Goal: Task Accomplishment & Management: Use online tool/utility

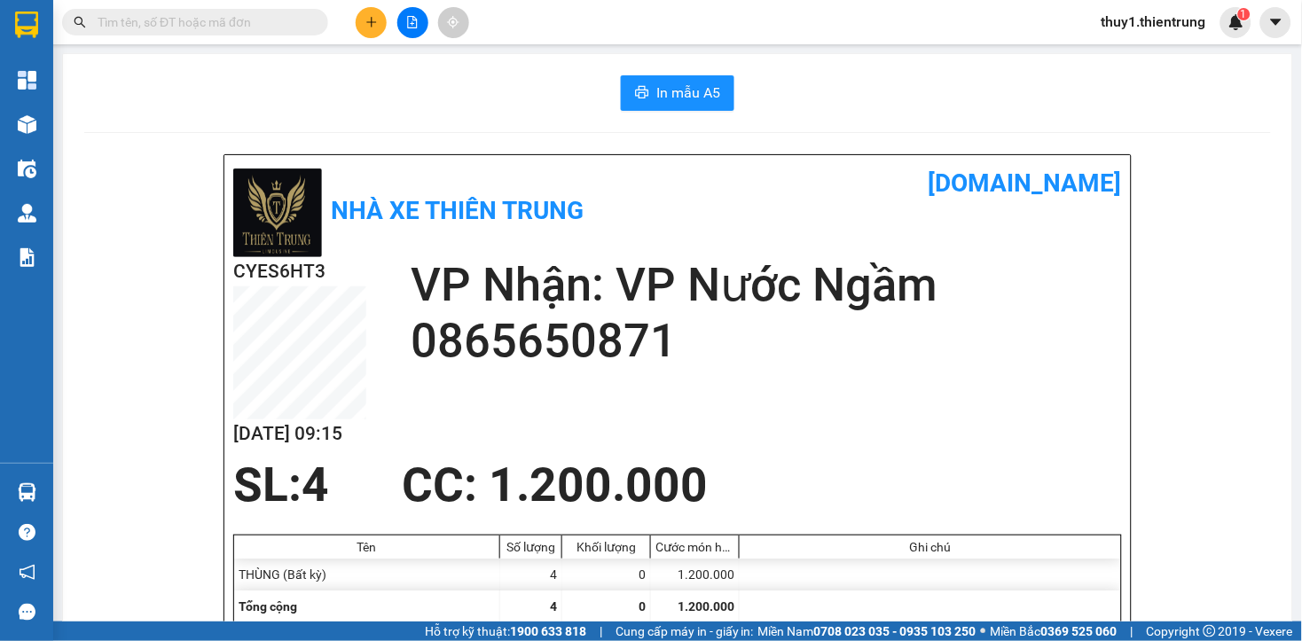
drag, startPoint x: 912, startPoint y: 473, endPoint x: 445, endPoint y: 371, distance: 477.5
click at [909, 473] on div "SL: 4 CC : 1.200.000" at bounding box center [667, 485] width 889 height 53
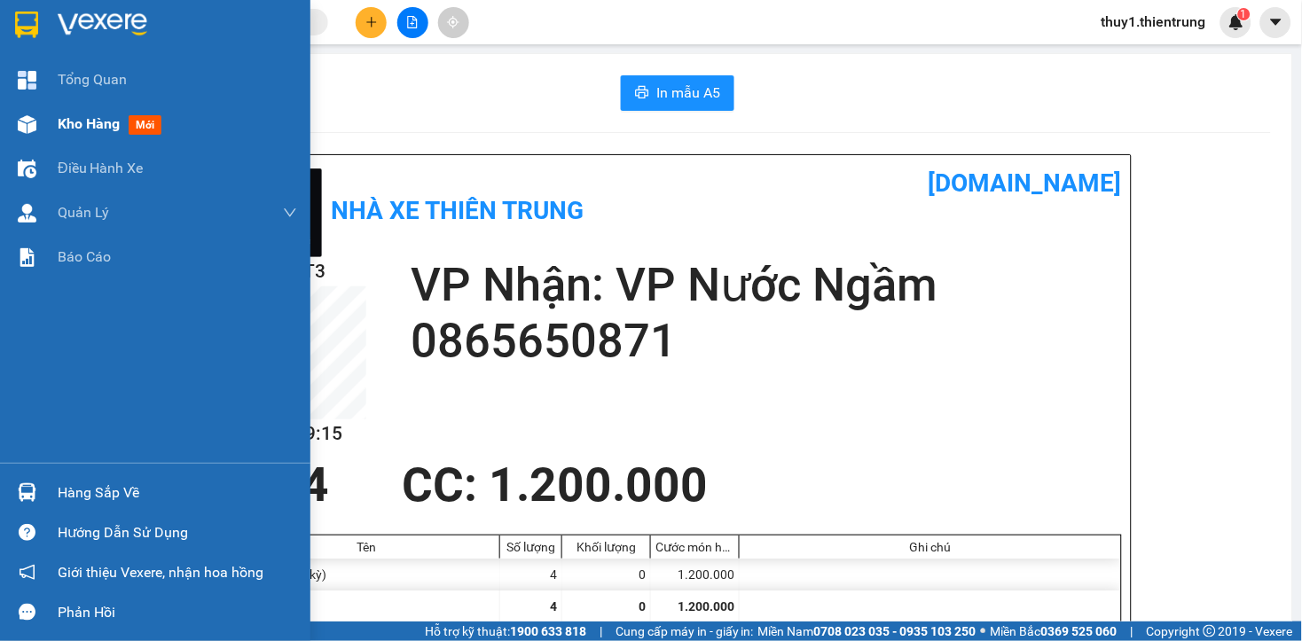
click at [29, 125] on img at bounding box center [27, 124] width 19 height 19
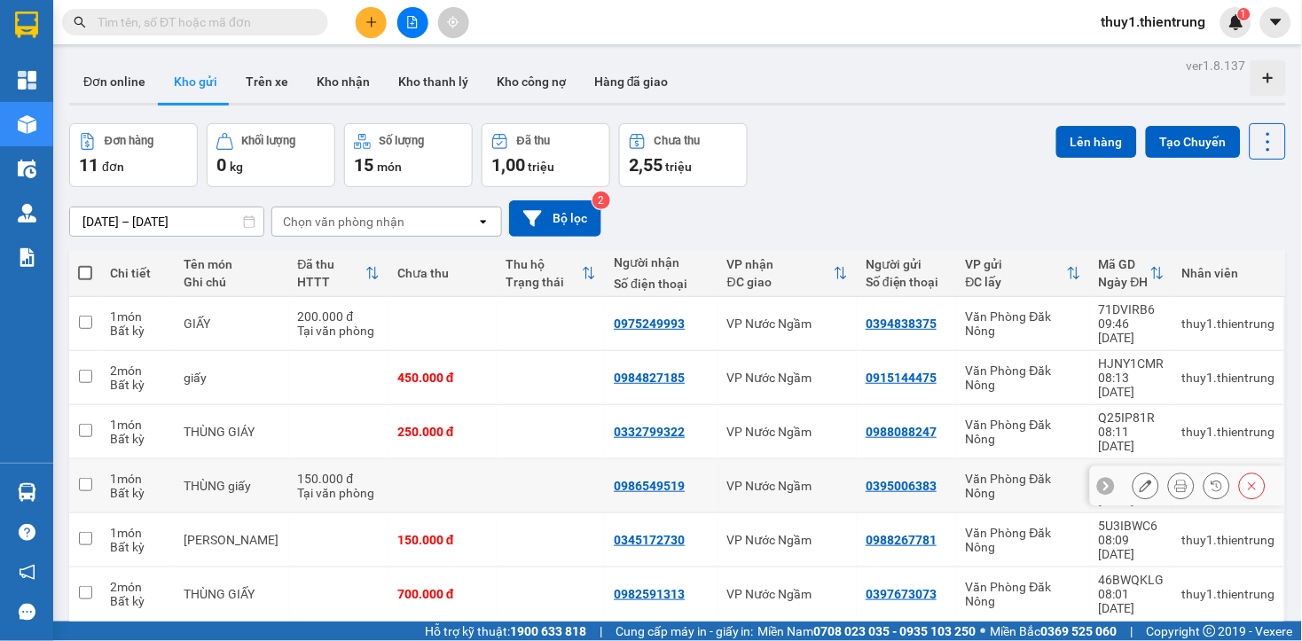
scroll to position [188, 0]
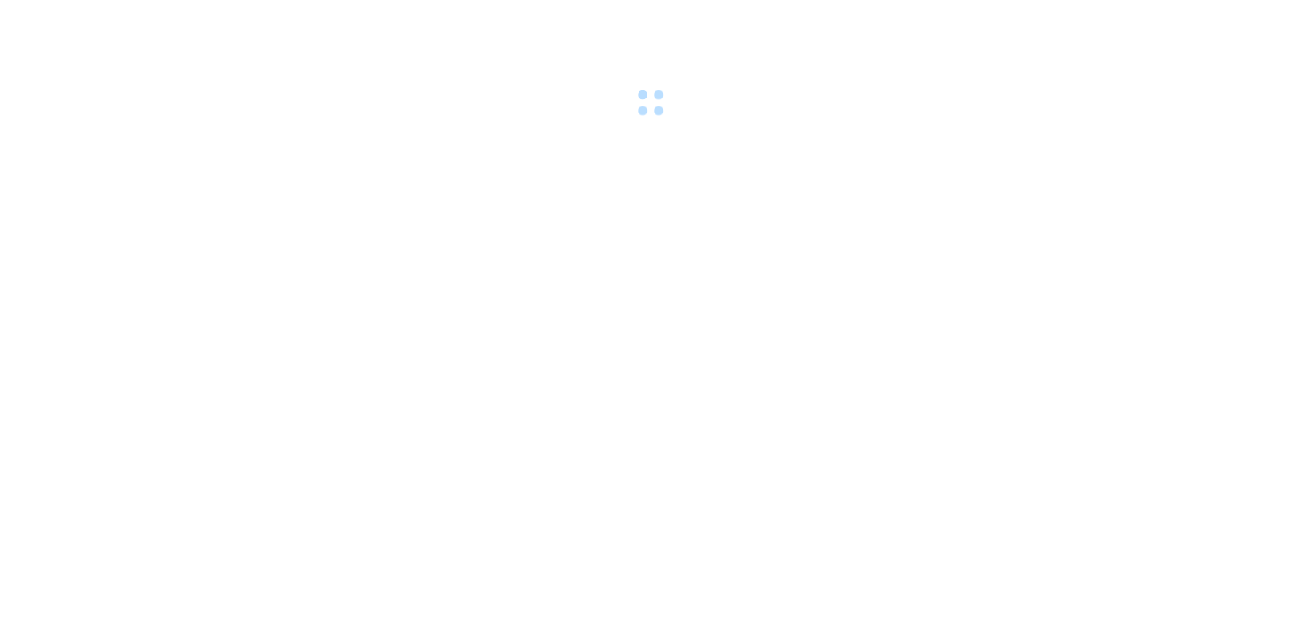
click at [514, 451] on body at bounding box center [651, 320] width 1302 height 641
click at [178, 177] on body at bounding box center [651, 320] width 1302 height 641
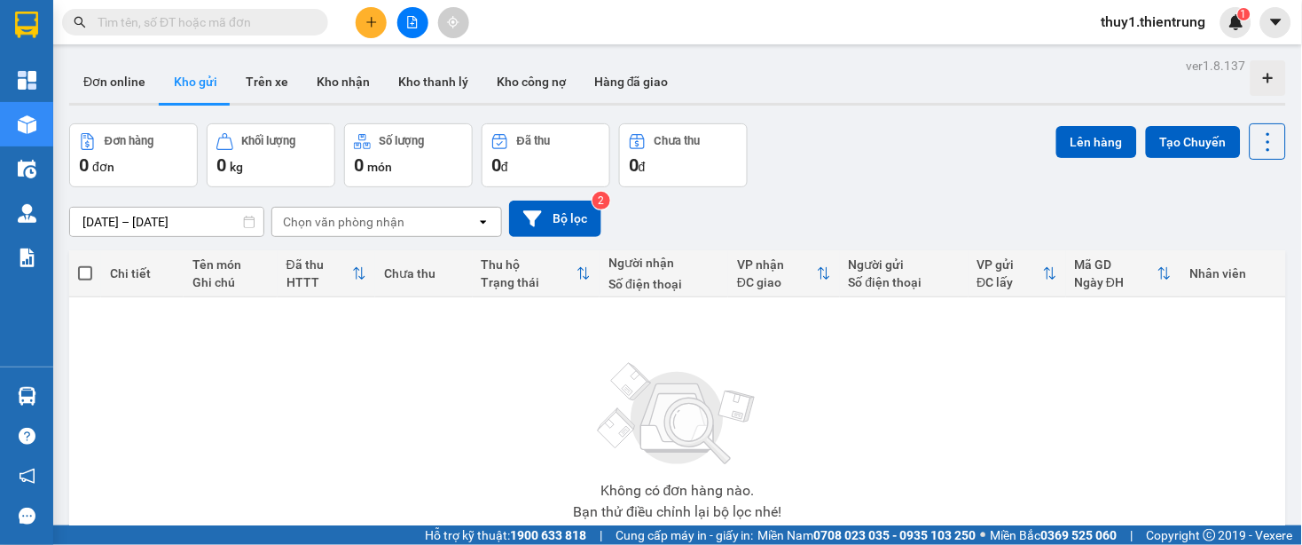
click at [184, 78] on button "Kho gửi" at bounding box center [196, 81] width 72 height 43
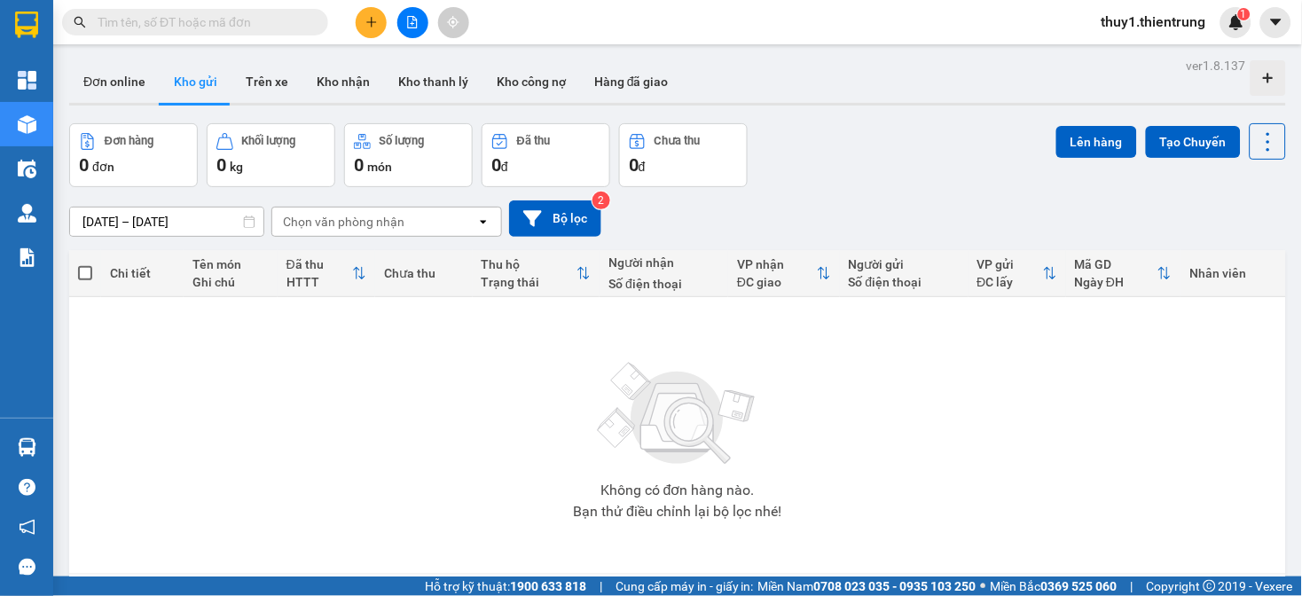
click at [412, 16] on icon "file-add" at bounding box center [412, 22] width 12 height 12
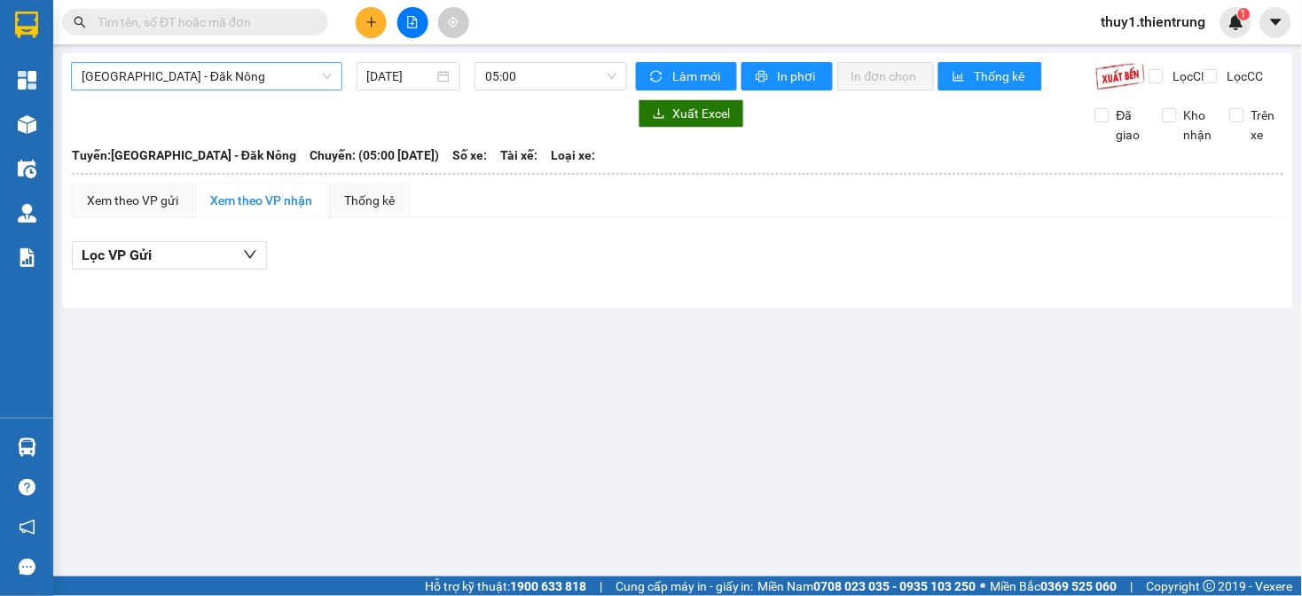
click at [260, 82] on span "[GEOGRAPHIC_DATA] - Đăk Nông" at bounding box center [207, 76] width 250 height 27
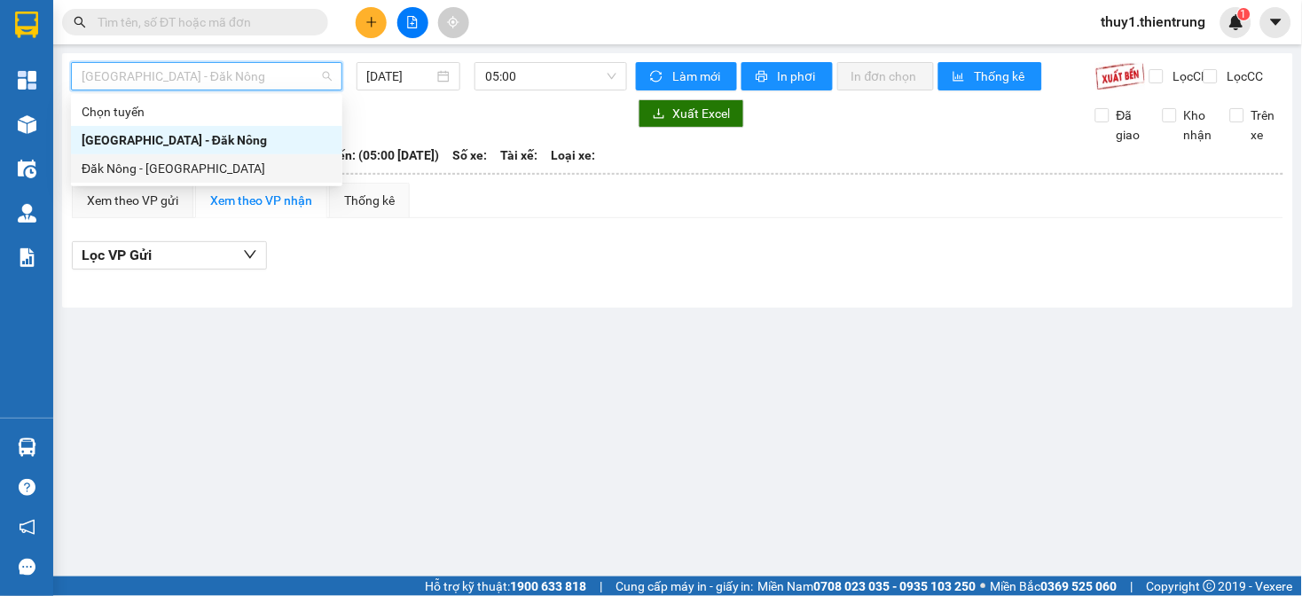
click at [200, 165] on div "Đăk Nông - [GEOGRAPHIC_DATA]" at bounding box center [207, 169] width 250 height 20
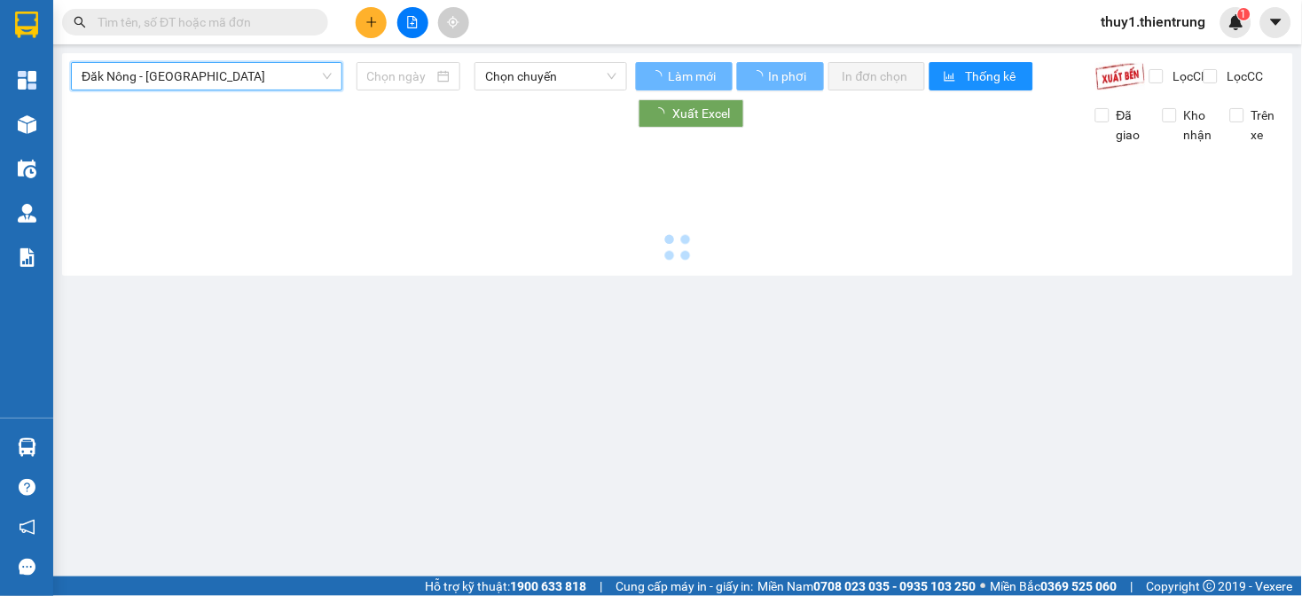
type input "[DATE]"
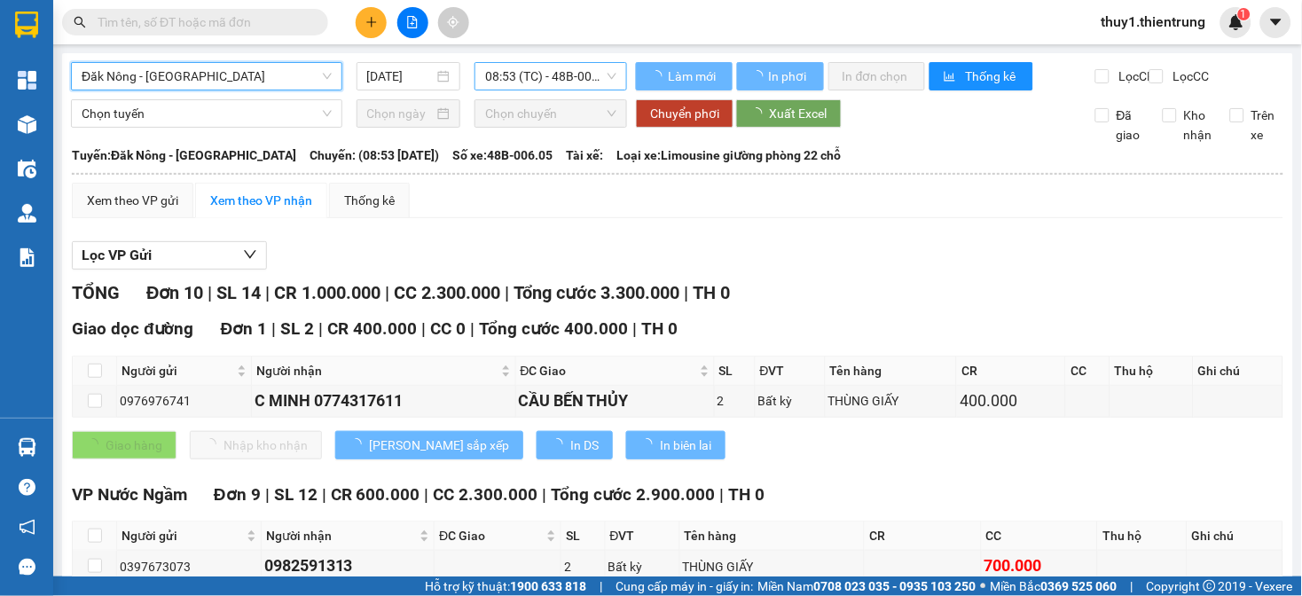
click at [506, 76] on span "08:53 (TC) - 48B-006.05" at bounding box center [550, 76] width 131 height 27
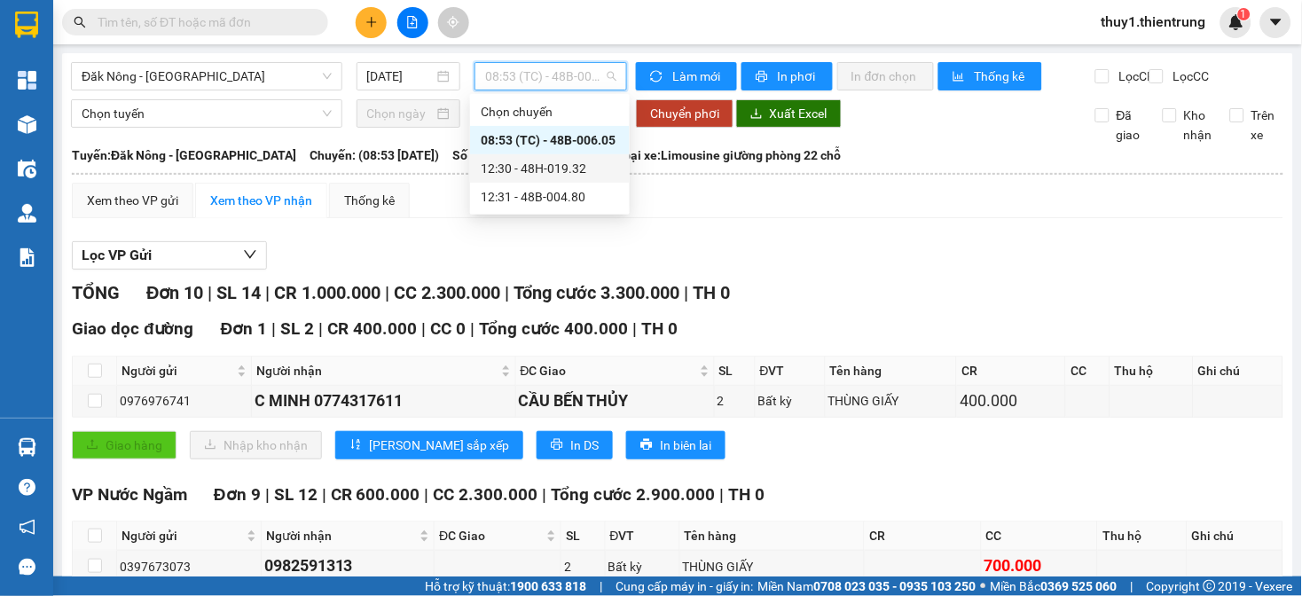
click at [1158, 271] on div "Lọc VP Gửi" at bounding box center [678, 255] width 1212 height 29
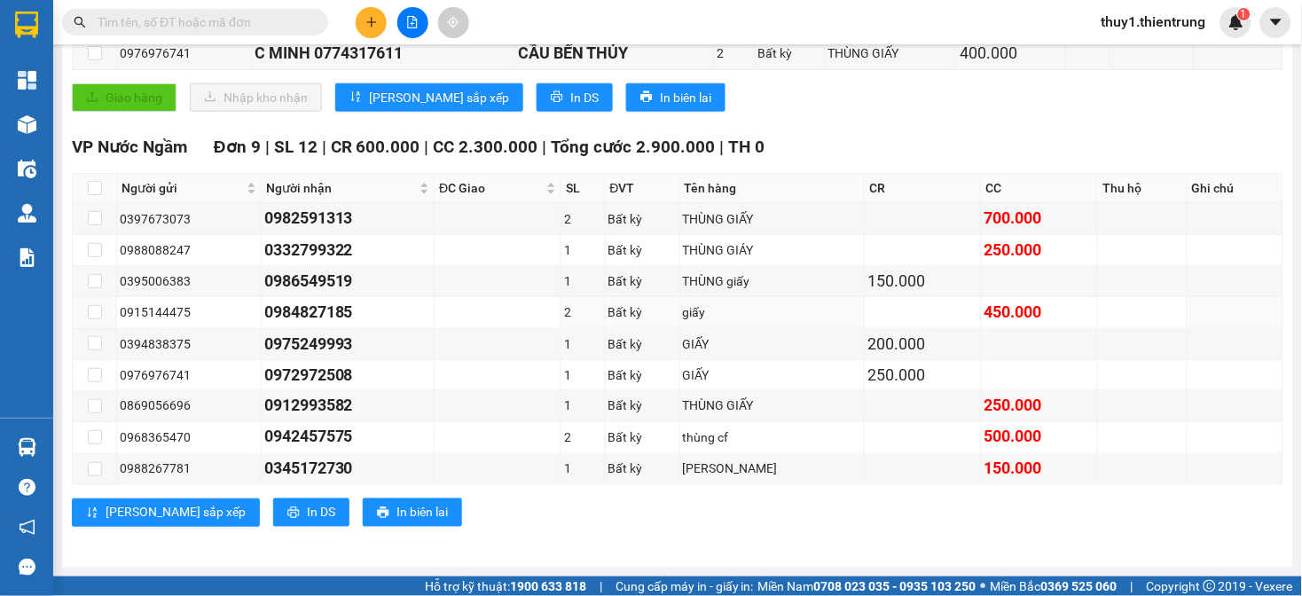
scroll to position [166, 0]
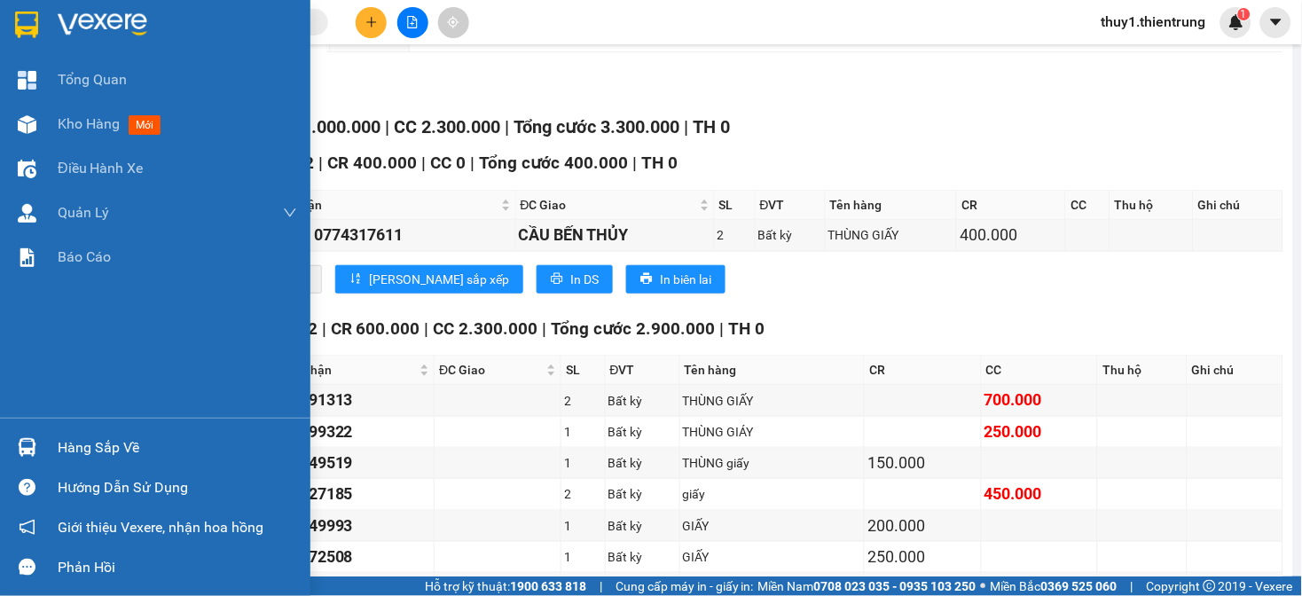
drag, startPoint x: 14, startPoint y: 119, endPoint x: 1301, endPoint y: 30, distance: 1290.0
click at [14, 120] on div at bounding box center [27, 124] width 31 height 31
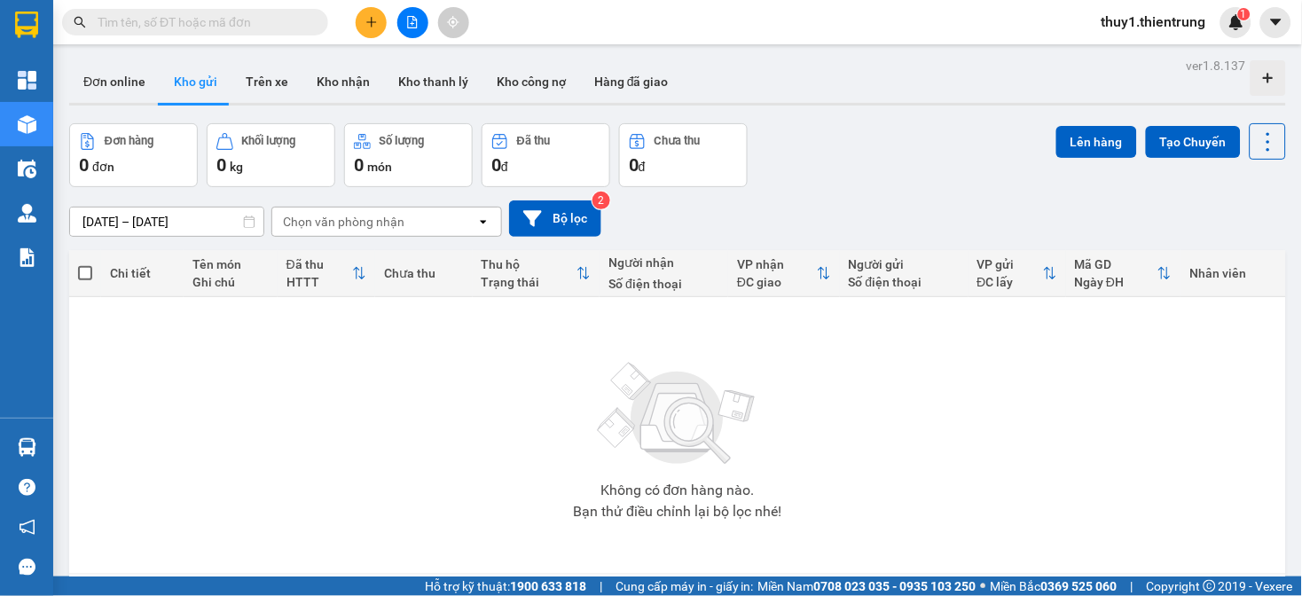
click at [831, 115] on div "ver 1.8.137 Đơn online Kho gửi Trên xe Kho nhận Kho thanh lý Kho công nợ Hàng đ…" at bounding box center [677, 351] width 1231 height 596
click at [779, 93] on div "Đơn online Kho gửi Trên xe Kho nhận Kho thanh lý Kho công nợ Hàng đã giao" at bounding box center [677, 83] width 1217 height 47
click at [403, 29] on button at bounding box center [412, 22] width 31 height 31
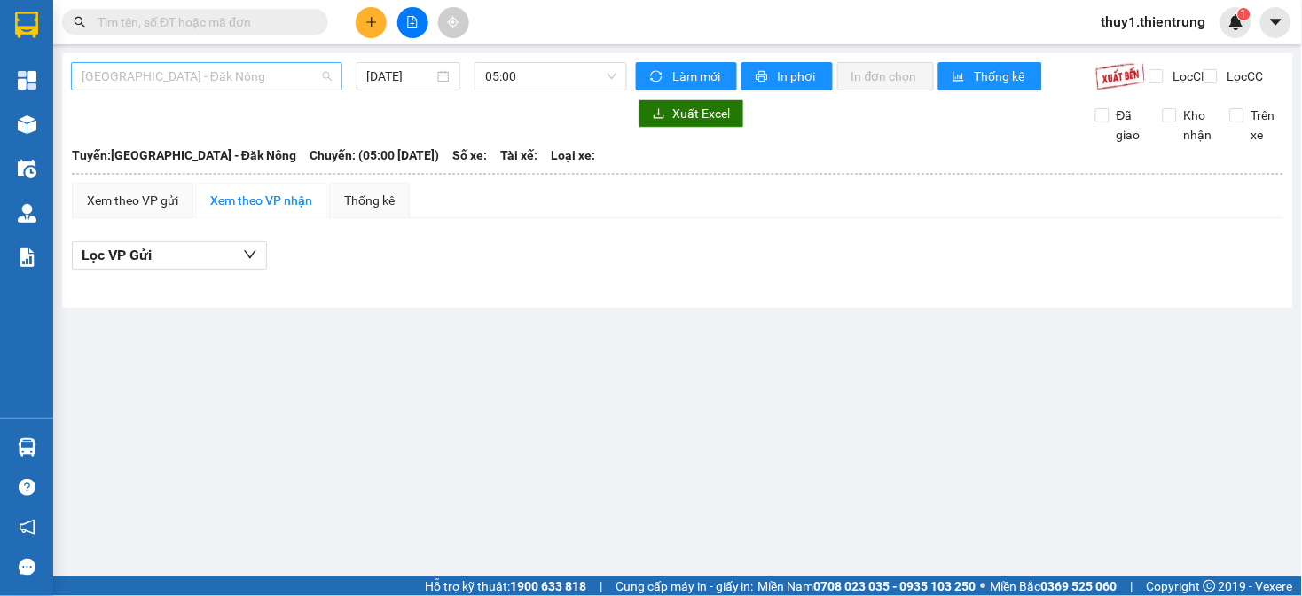
click at [286, 67] on span "Hà Nội - Đăk Nông" at bounding box center [207, 76] width 250 height 27
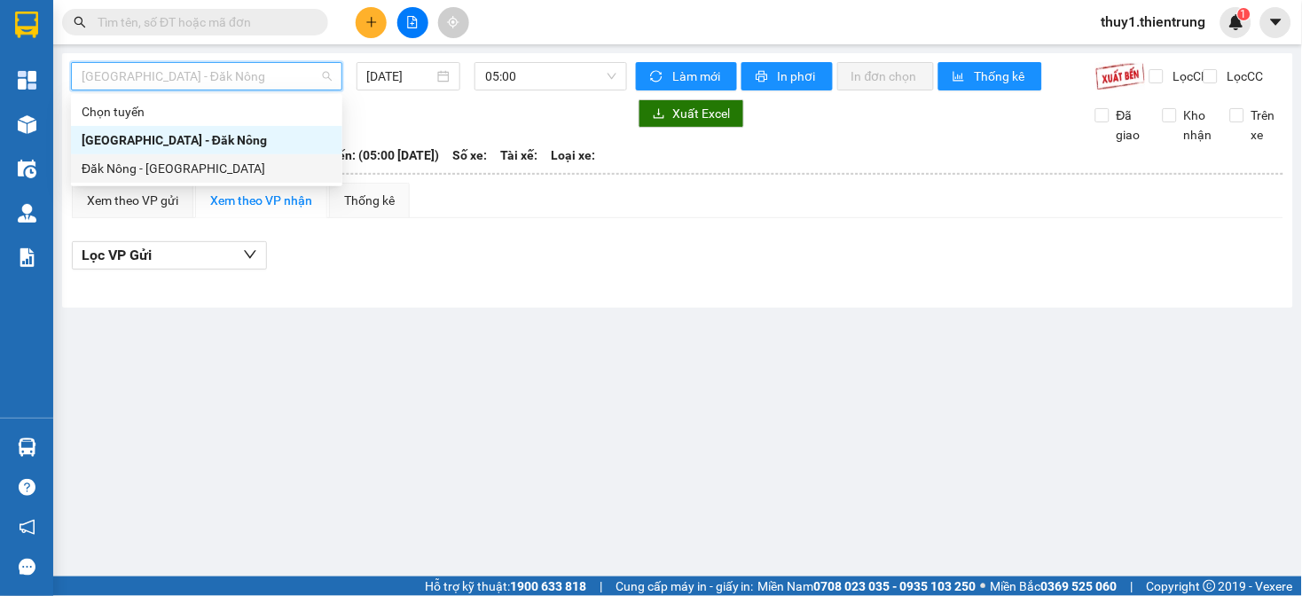
click at [200, 166] on div "Đăk Nông - Hà Nội" at bounding box center [207, 169] width 250 height 20
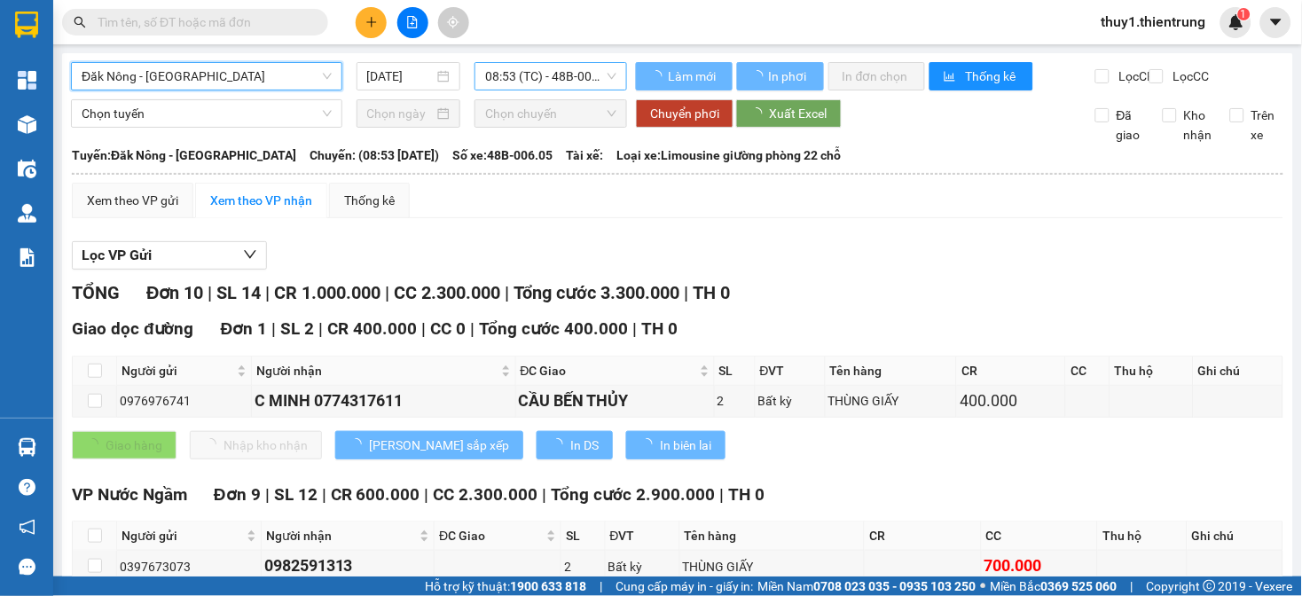
click at [536, 76] on span "08:53 (TC) - 48B-006.05" at bounding box center [550, 76] width 131 height 27
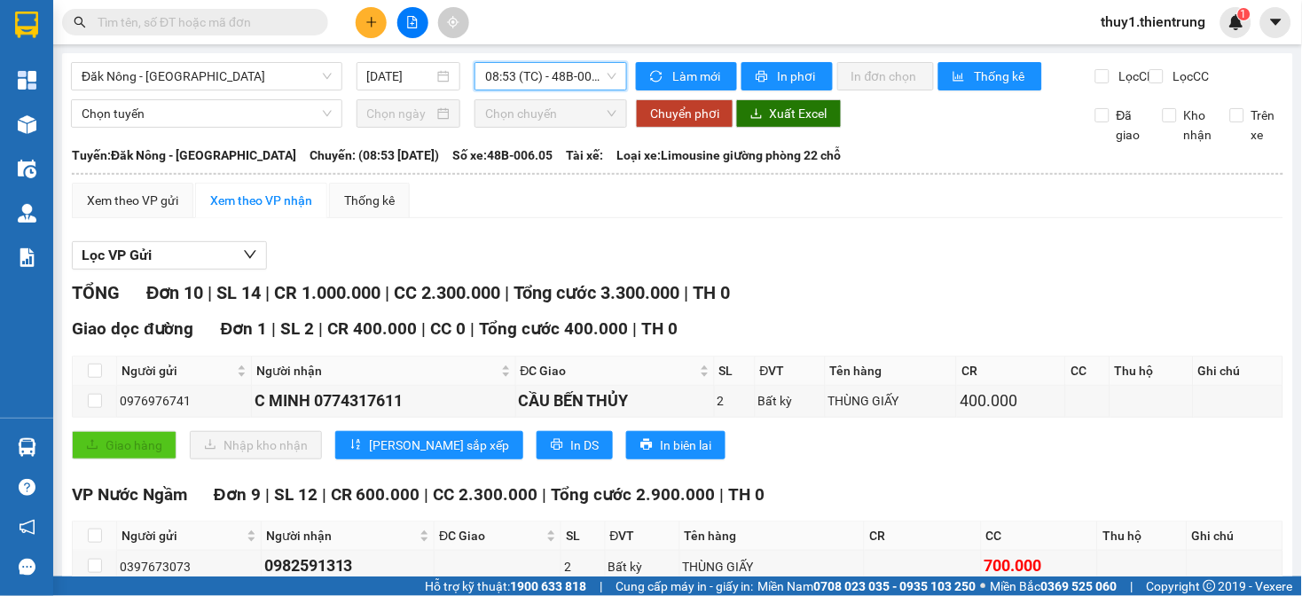
click at [513, 80] on span "08:53 (TC) - 48B-006.05" at bounding box center [550, 76] width 131 height 27
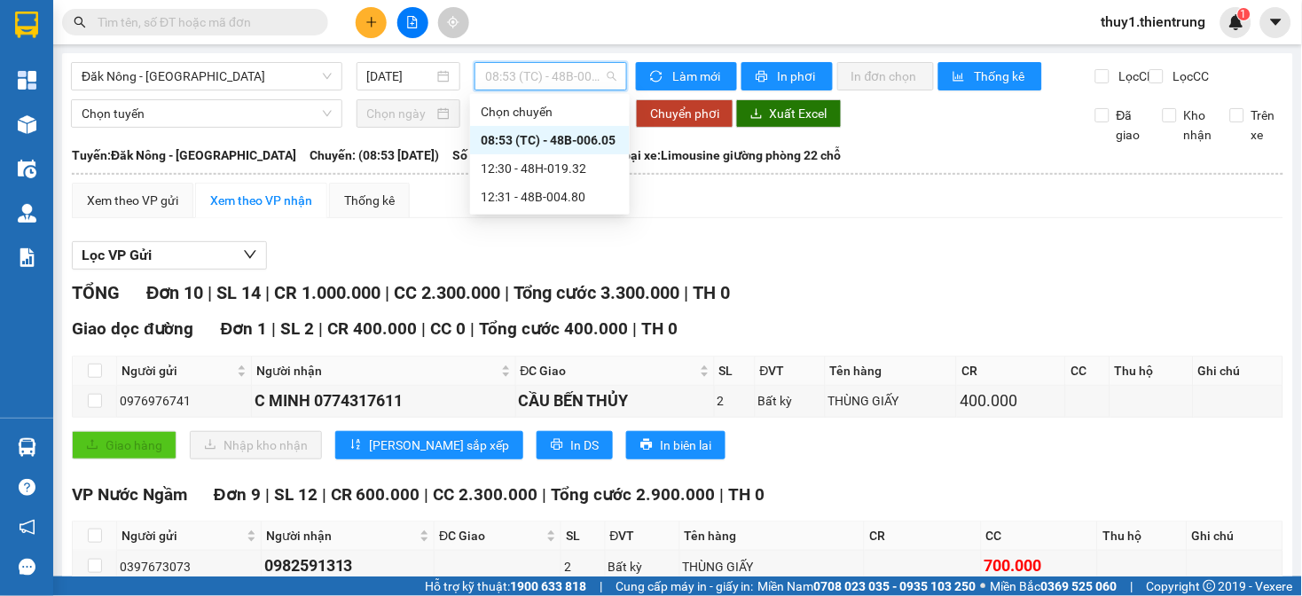
drag, startPoint x: 574, startPoint y: 135, endPoint x: 637, endPoint y: 167, distance: 70.6
click at [575, 135] on div "08:53 (TC) - 48B-006.05" at bounding box center [550, 140] width 138 height 20
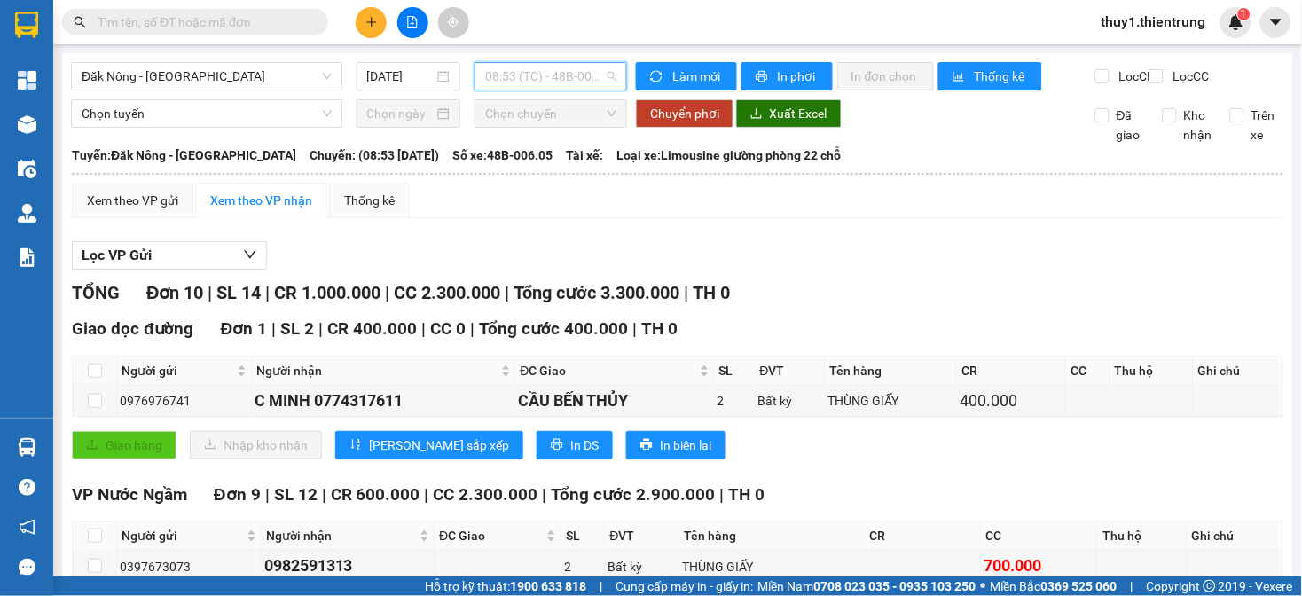
click at [491, 76] on span "08:53 (TC) - 48B-006.05" at bounding box center [550, 76] width 131 height 27
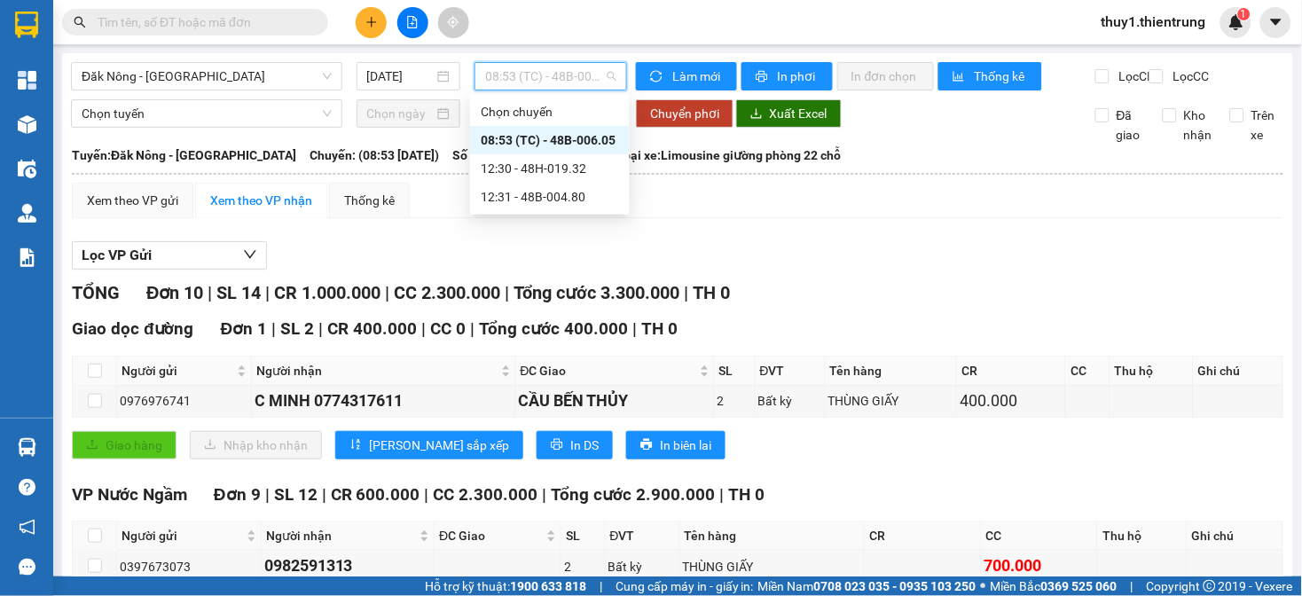
click at [570, 142] on div "08:53 (TC) - 48B-006.05" at bounding box center [550, 140] width 138 height 20
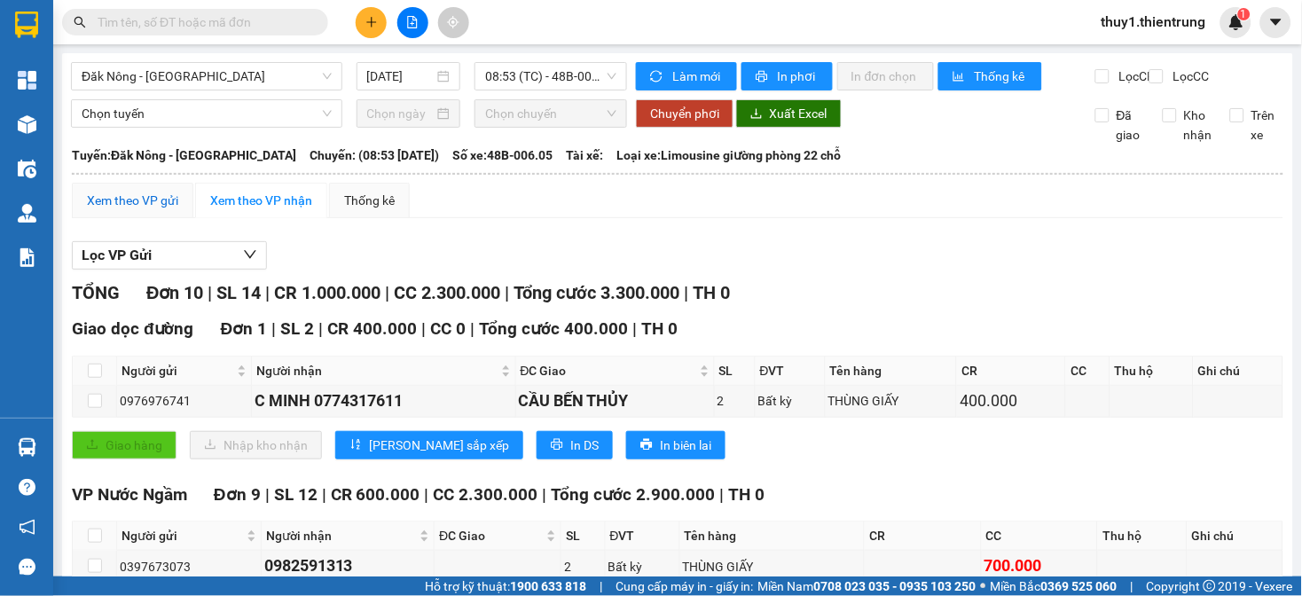
drag, startPoint x: 127, startPoint y: 224, endPoint x: 477, endPoint y: 233, distance: 350.5
click at [131, 218] on div "Xem theo VP gửi" at bounding box center [133, 200] width 122 height 35
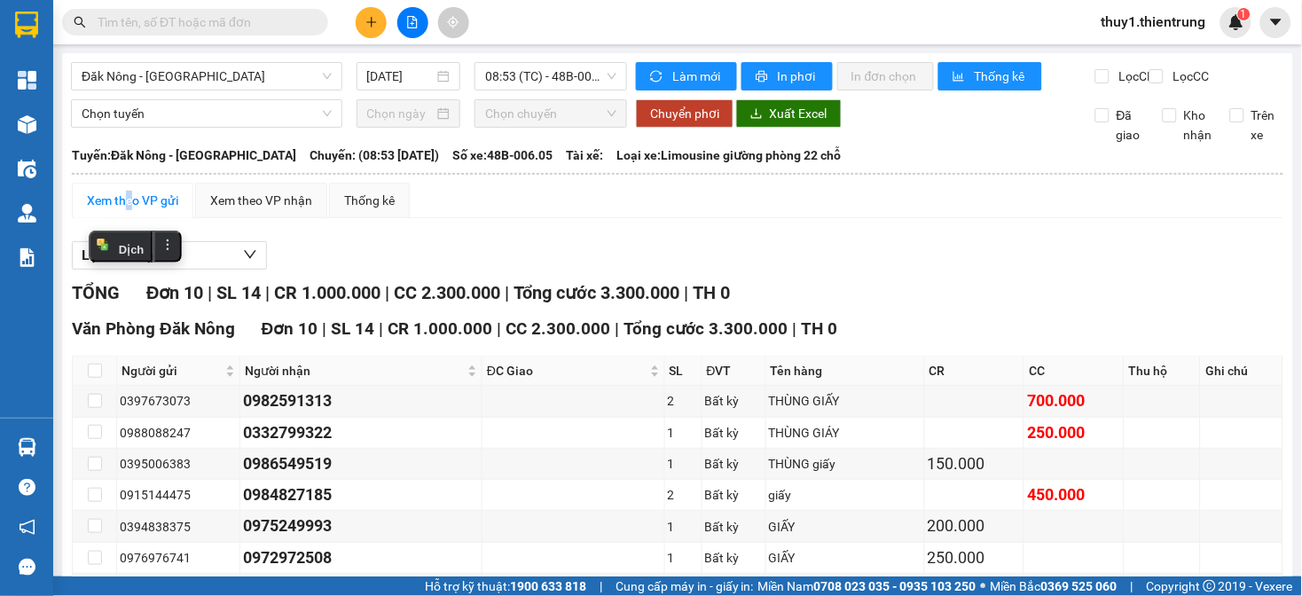
click at [639, 215] on div "Xem theo VP gửi Xem theo VP nhận Thống kê Lọc VP nhận TỔNG Đơn 10 | SL 14 | CR …" at bounding box center [678, 473] width 1212 height 580
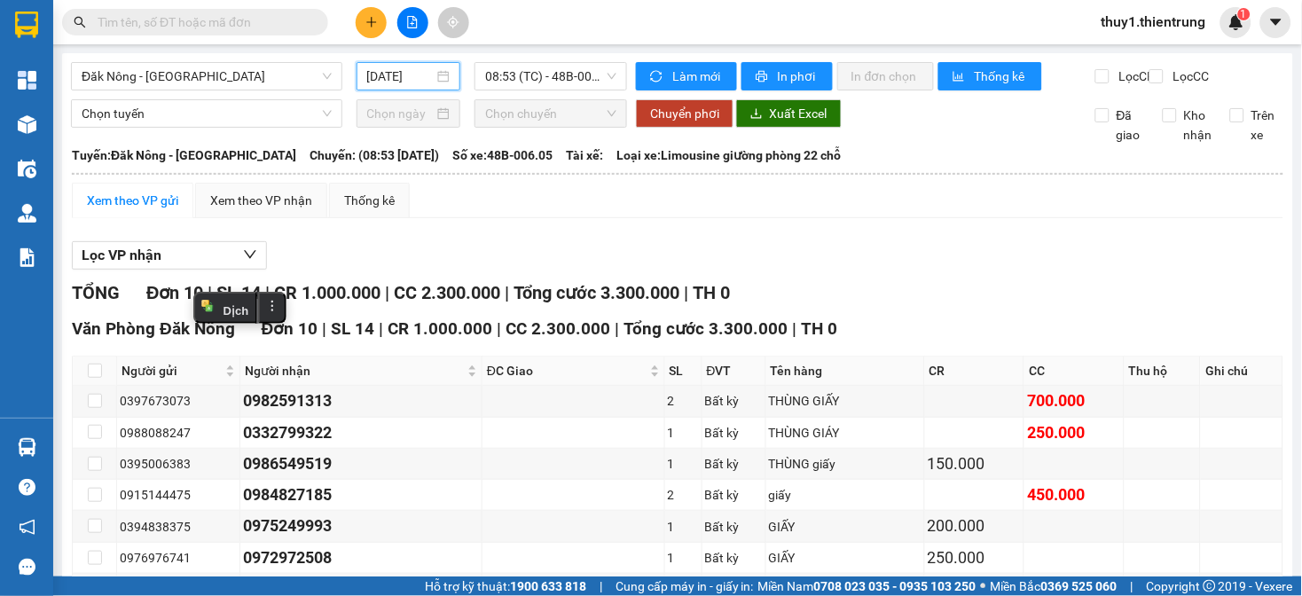
click at [412, 82] on input "12/08/2025" at bounding box center [400, 77] width 67 height 20
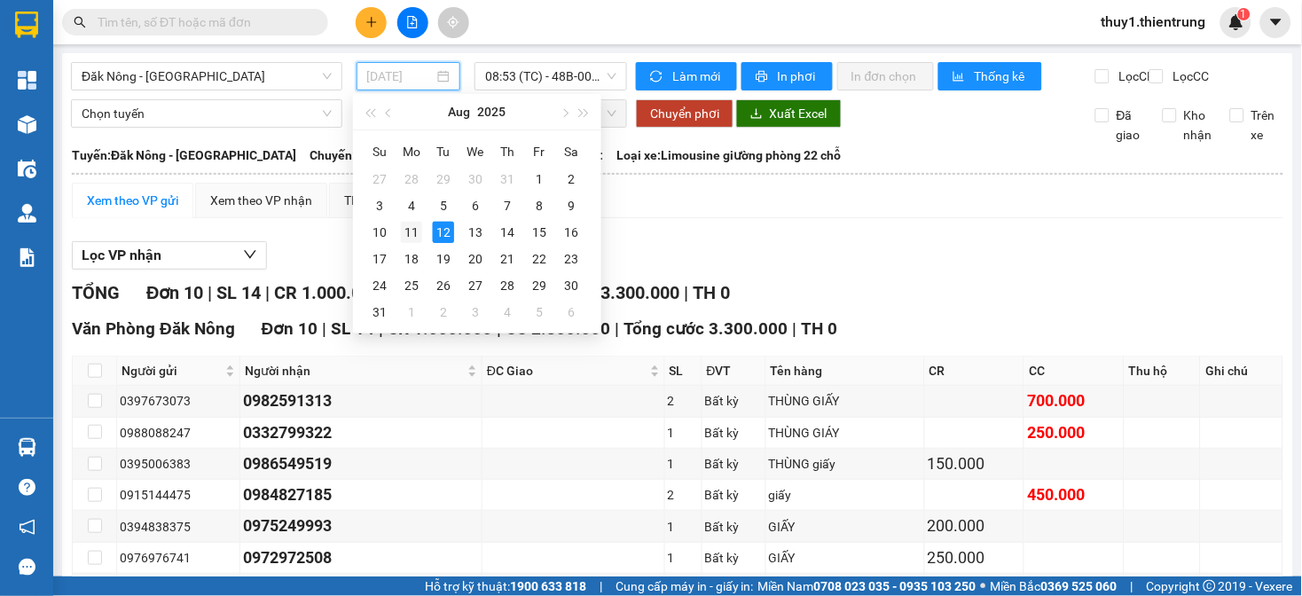
click at [410, 233] on div "11" at bounding box center [411, 232] width 21 height 21
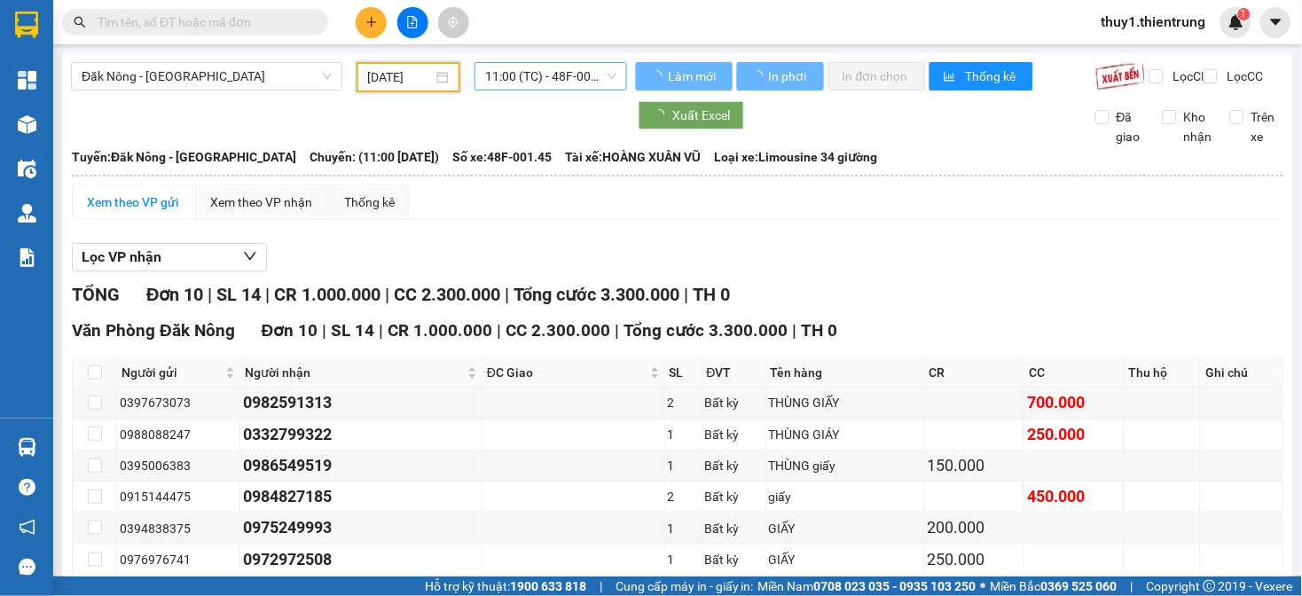
click at [590, 71] on span "11:00 (TC) - 48F-001.45" at bounding box center [550, 76] width 131 height 27
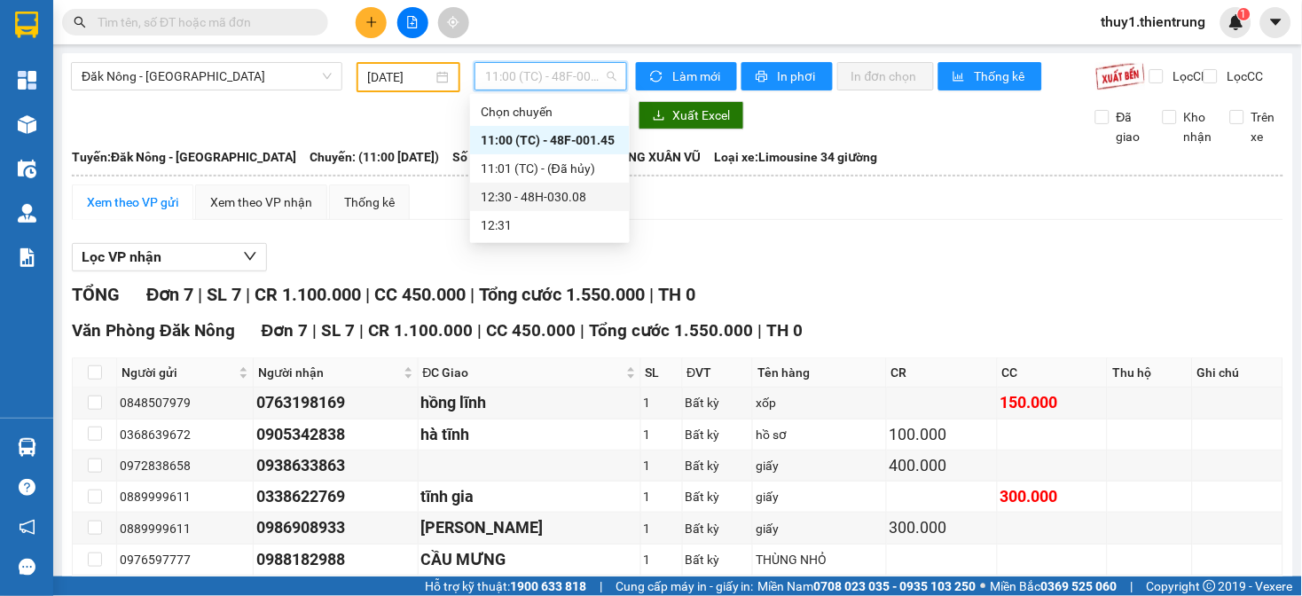
click at [583, 199] on div "12:30 - 48H-030.08" at bounding box center [550, 197] width 138 height 20
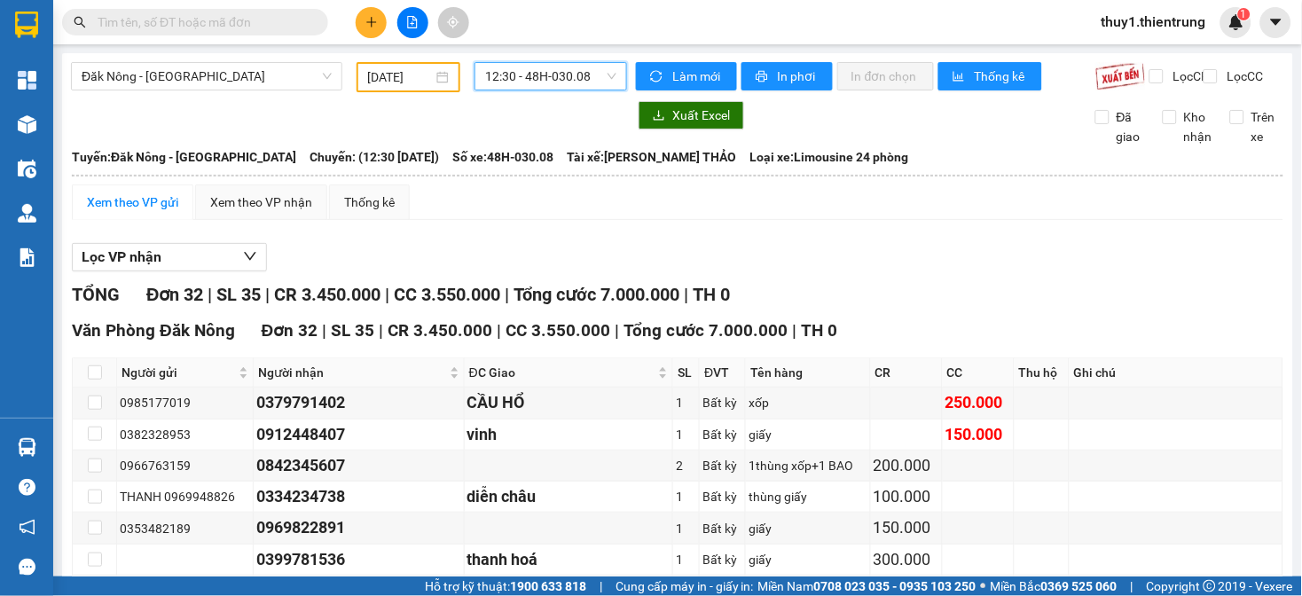
click at [512, 73] on span "12:30 - 48H-030.08" at bounding box center [550, 76] width 131 height 27
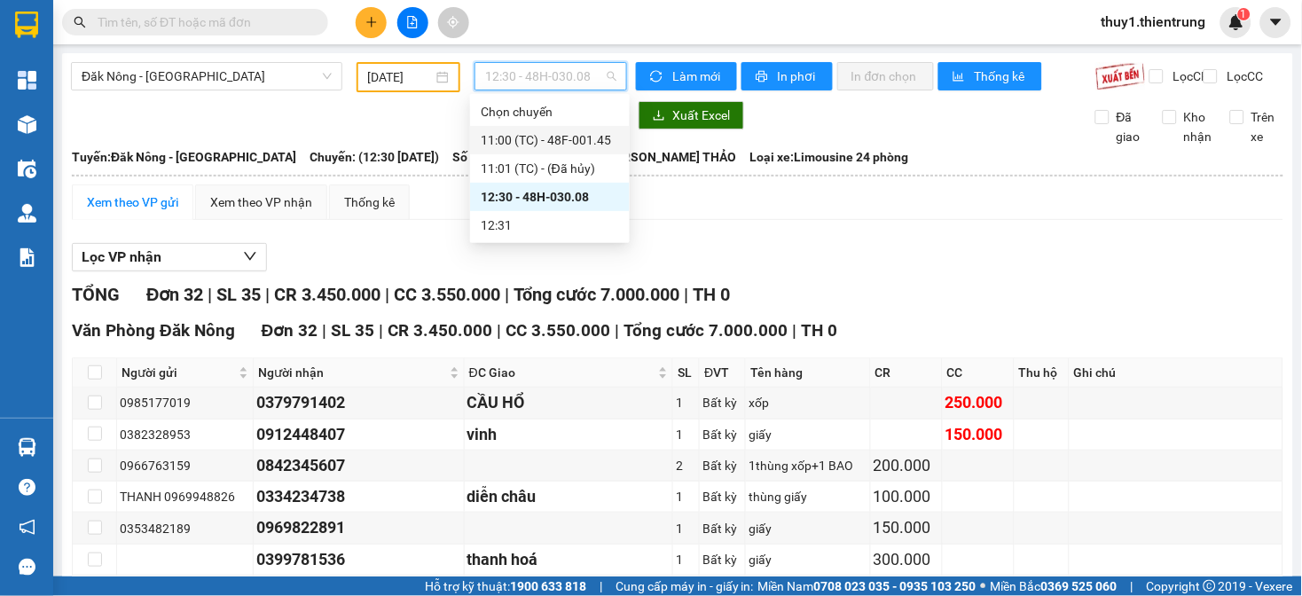
click at [571, 137] on div "11:00 (TC) - 48F-001.45" at bounding box center [550, 140] width 138 height 20
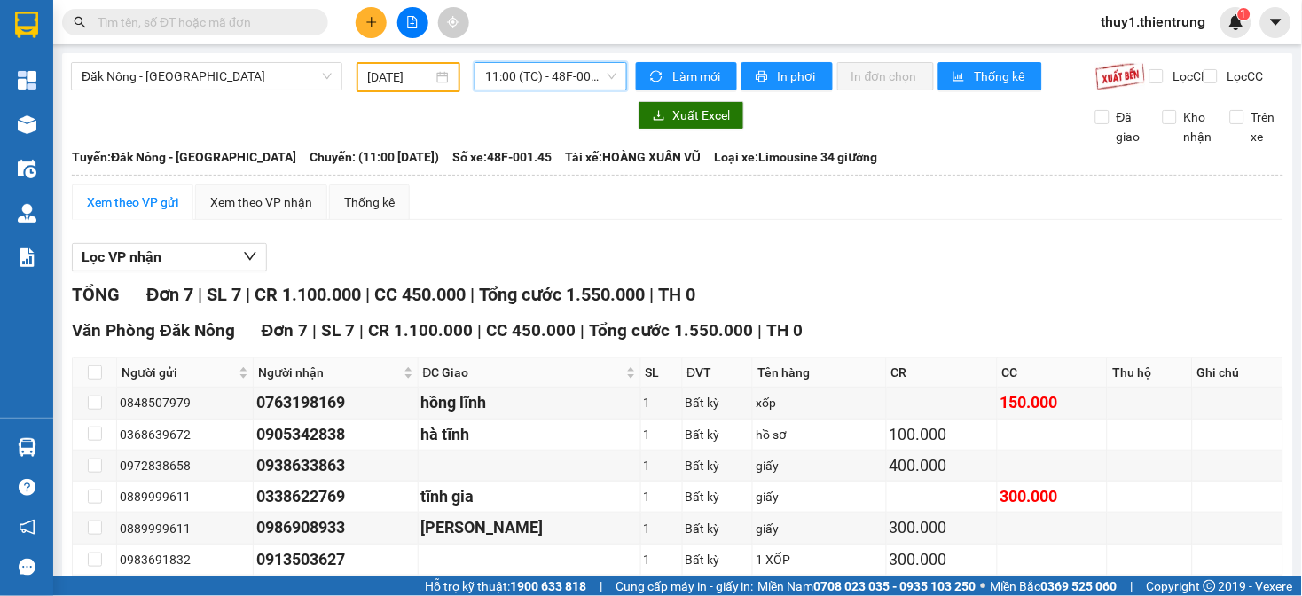
click at [409, 76] on input "11/08/2025" at bounding box center [401, 77] width 66 height 20
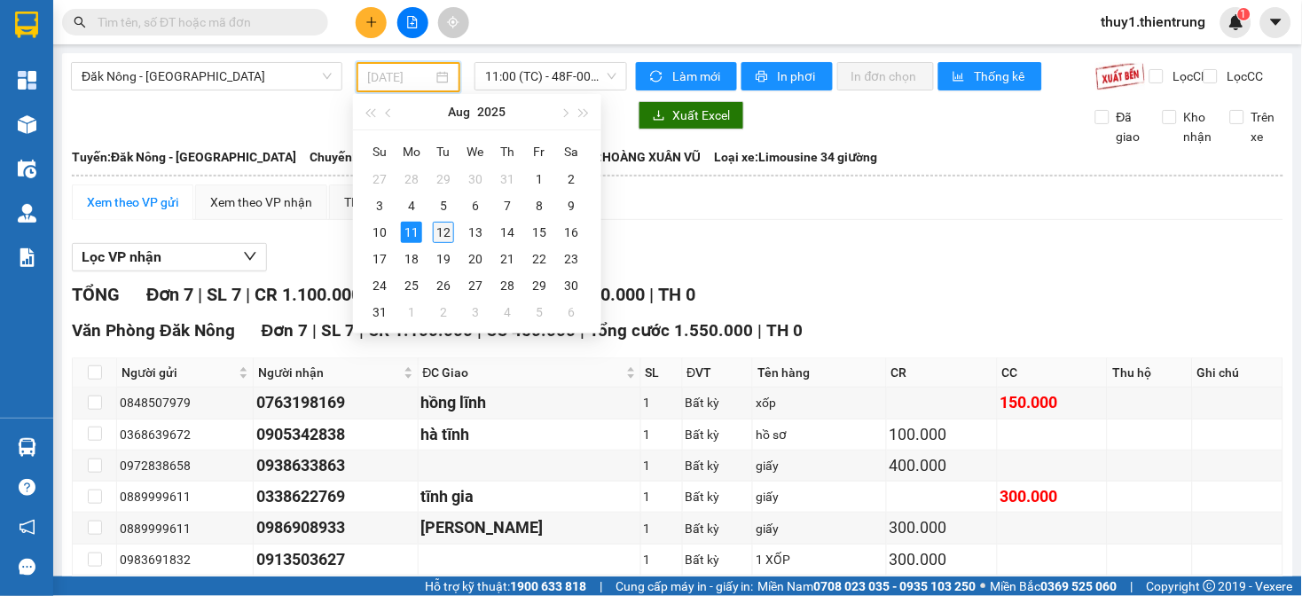
click at [438, 229] on div "12" at bounding box center [443, 232] width 21 height 21
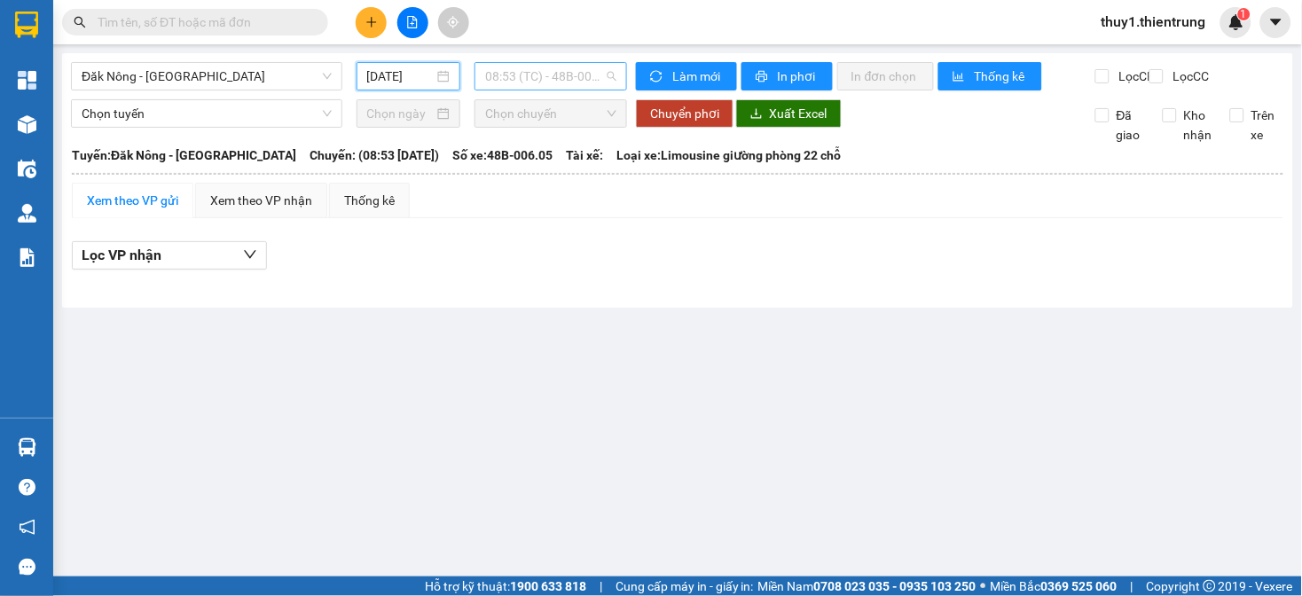
click at [566, 80] on span "08:53 (TC) - 48B-006.05" at bounding box center [550, 76] width 131 height 27
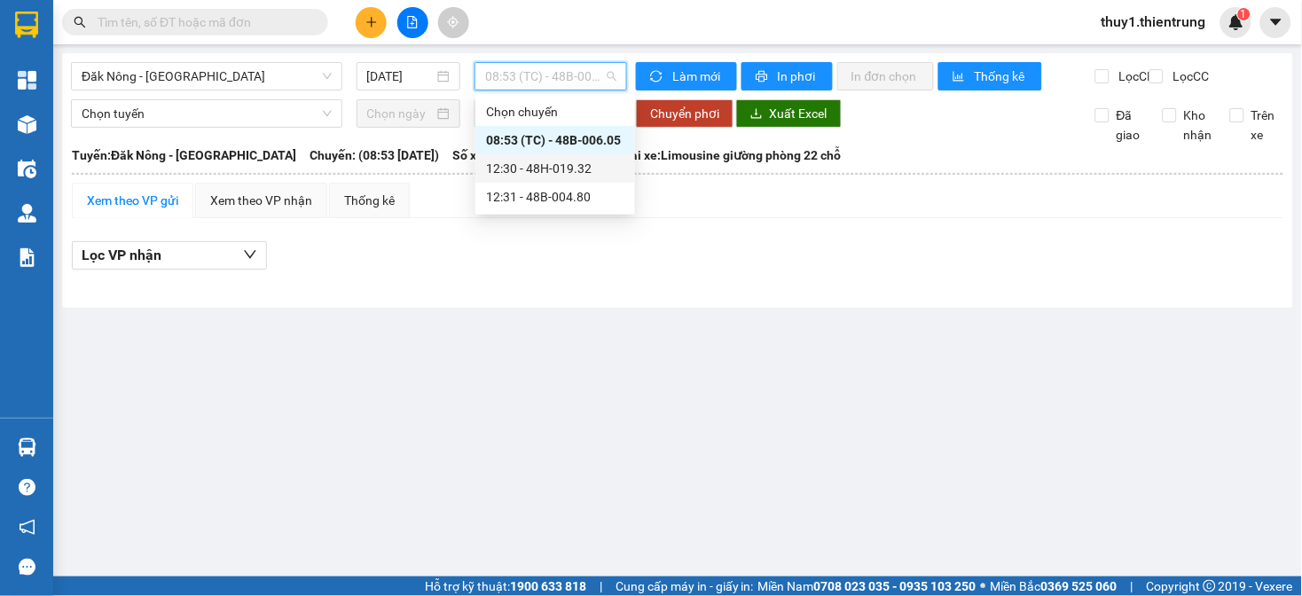
click at [586, 175] on div "12:30 - 48H-019.32" at bounding box center [555, 169] width 138 height 20
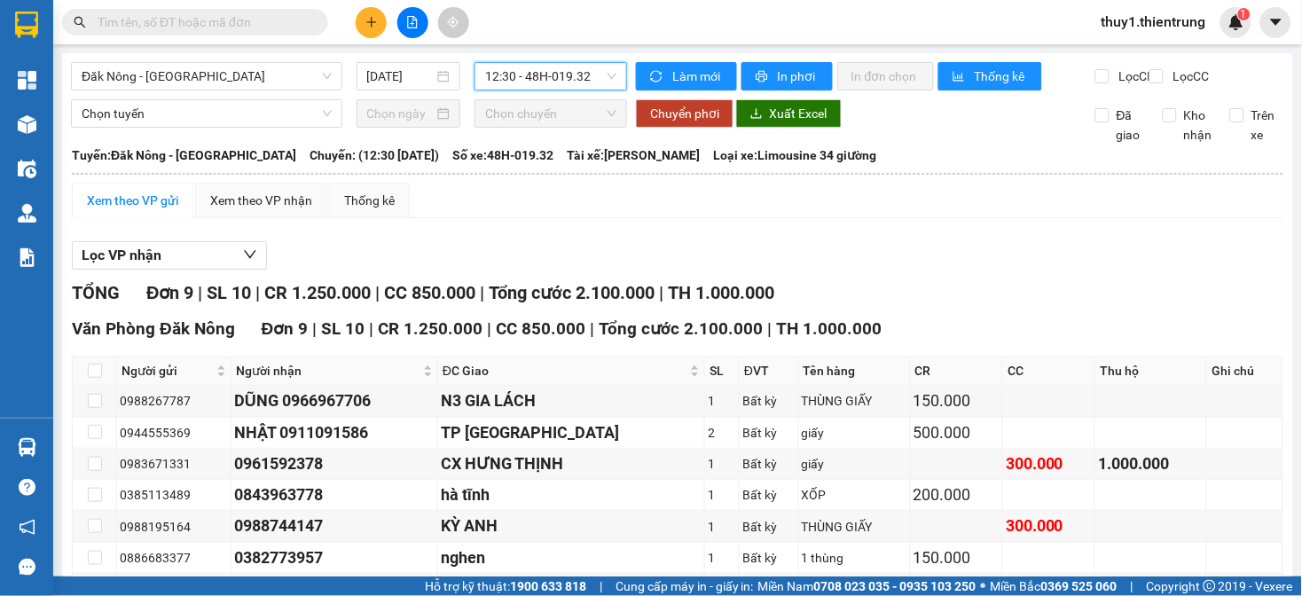
click at [529, 271] on div "Lọc VP nhận" at bounding box center [678, 255] width 1212 height 29
click at [529, 72] on span "12:30 - 48H-019.32" at bounding box center [550, 76] width 131 height 27
click at [399, 82] on input "12/08/2025" at bounding box center [400, 77] width 67 height 20
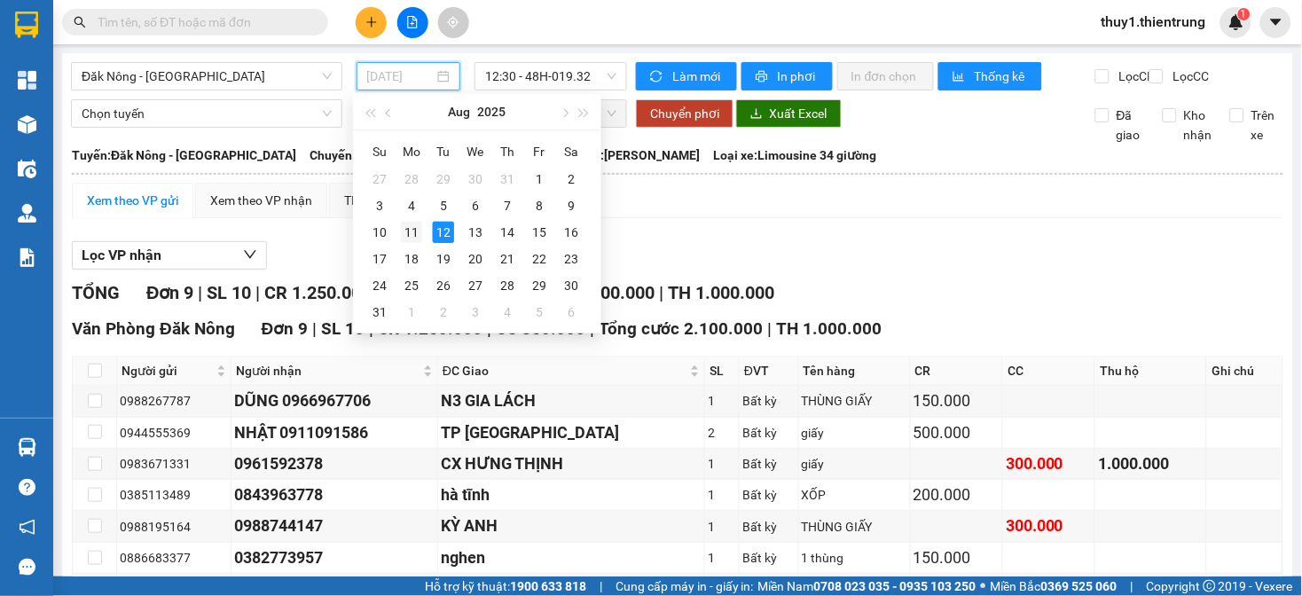
click at [411, 235] on div "11" at bounding box center [411, 232] width 21 height 21
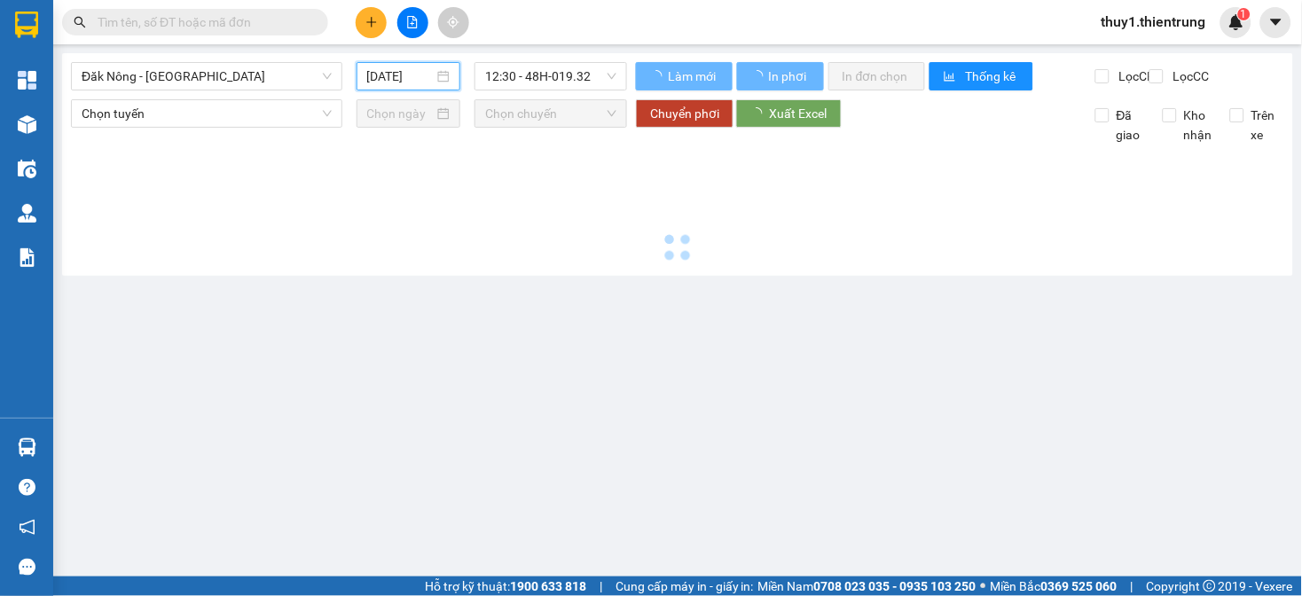
type input "11/08/2025"
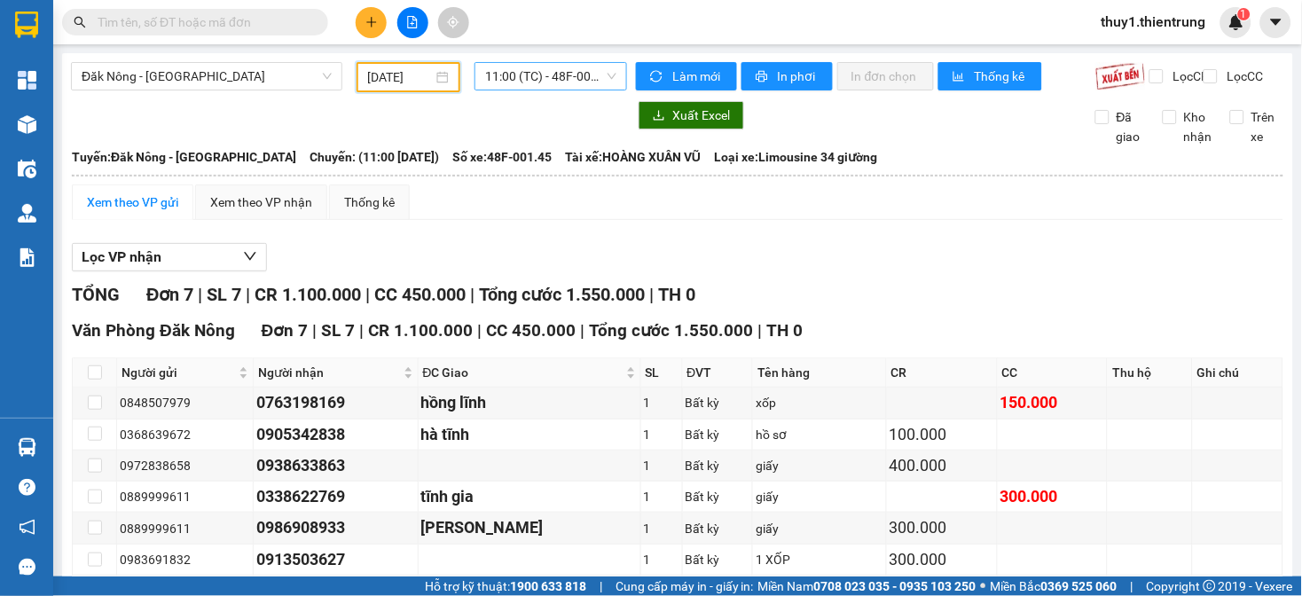
click at [574, 67] on span "11:00 (TC) - 48F-001.45" at bounding box center [550, 76] width 131 height 27
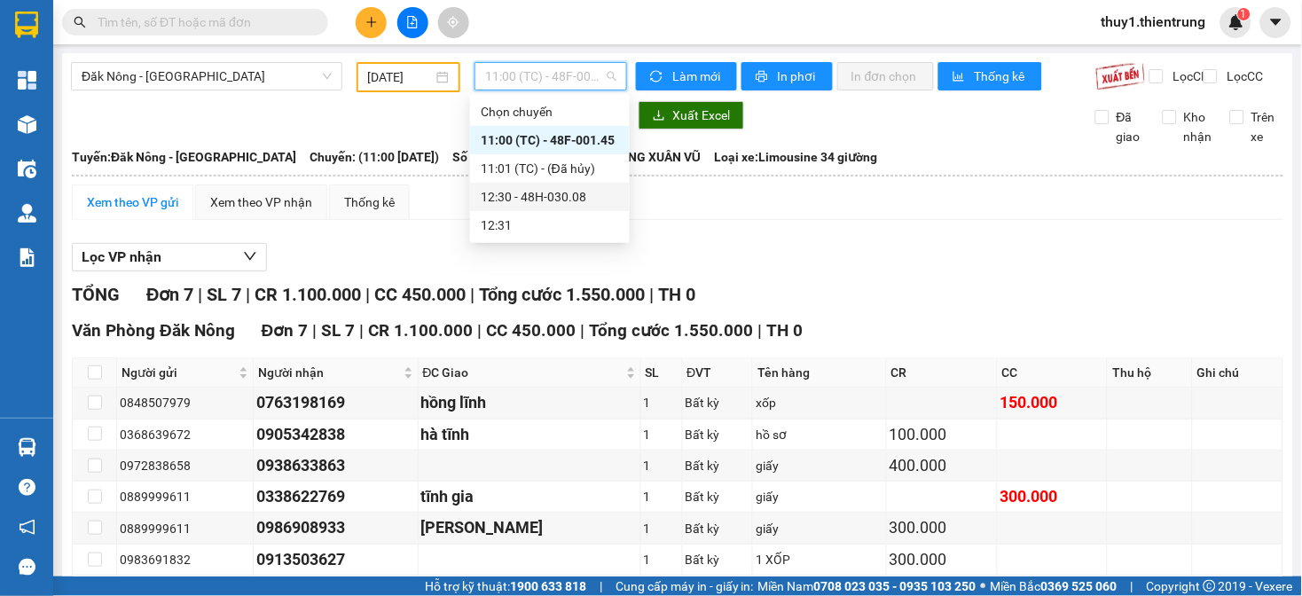
click at [606, 200] on div "12:30 - 48H-030.08" at bounding box center [550, 197] width 138 height 20
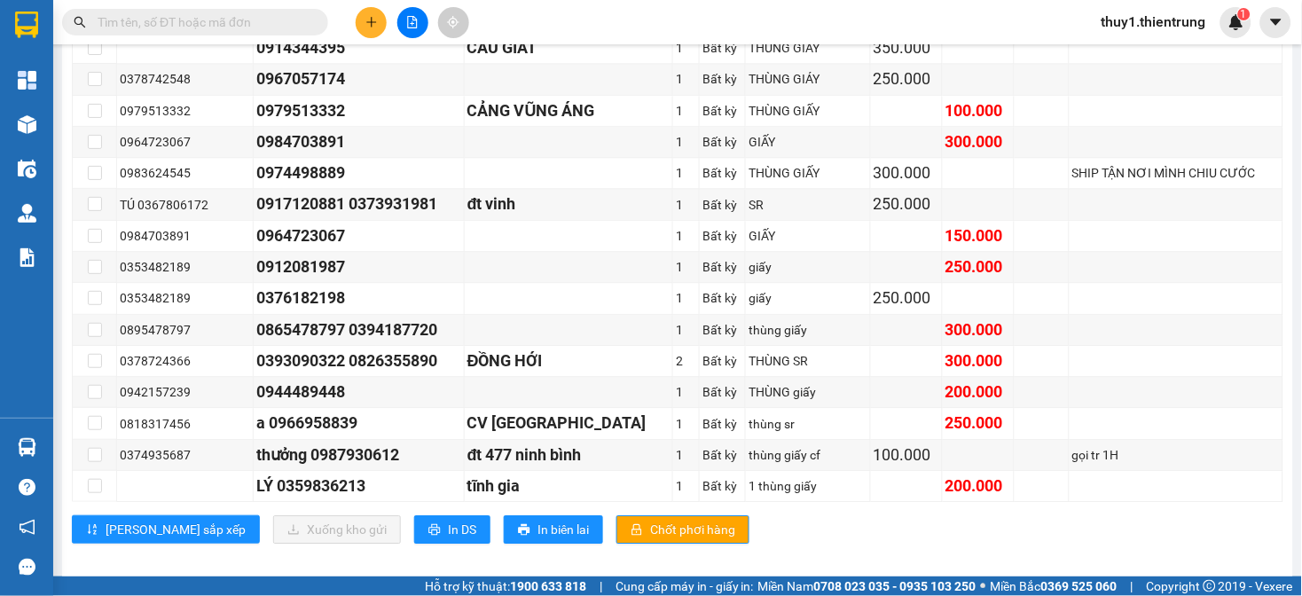
scroll to position [920, 0]
